Goal: Find specific page/section: Find specific page/section

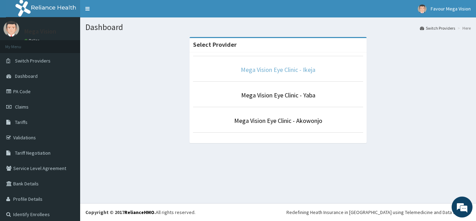
click at [276, 70] on link "Mega Vision Eye Clinic - Ikeja" at bounding box center [278, 70] width 75 height 8
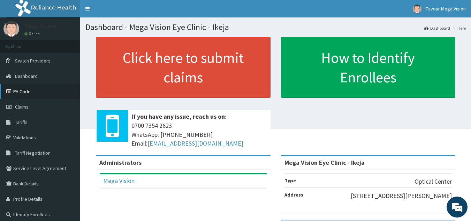
click at [41, 93] on link "PA Code" at bounding box center [40, 91] width 80 height 15
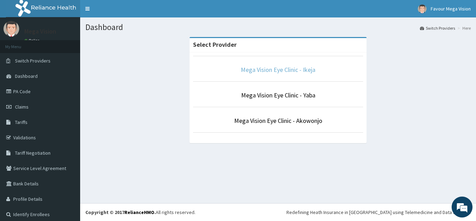
click at [255, 72] on link "Mega Vision Eye Clinic - Ikeja" at bounding box center [278, 70] width 75 height 8
